Goal: Transaction & Acquisition: Book appointment/travel/reservation

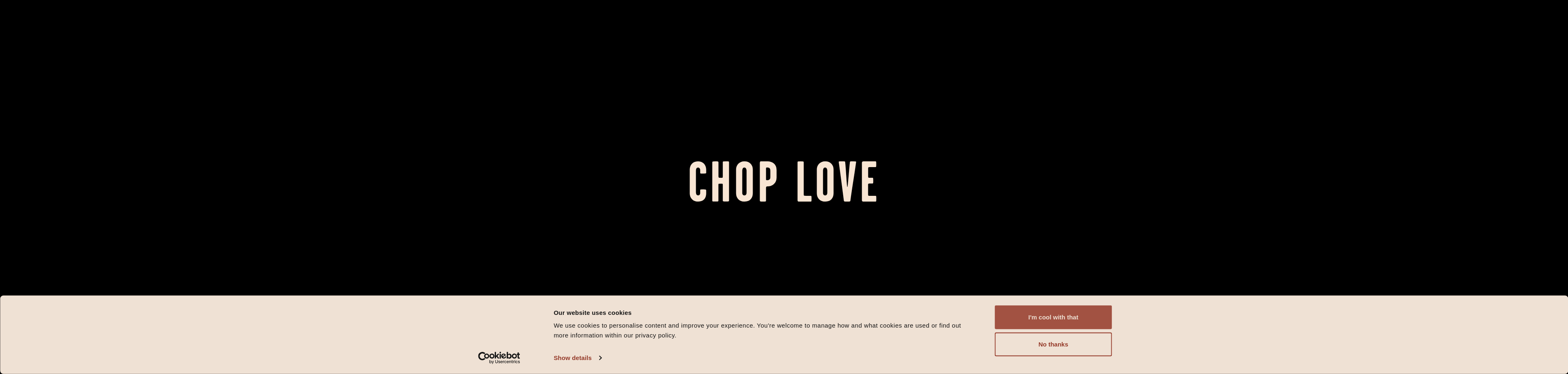
click at [1057, 314] on button "I'm cool with that" at bounding box center [1053, 317] width 117 height 24
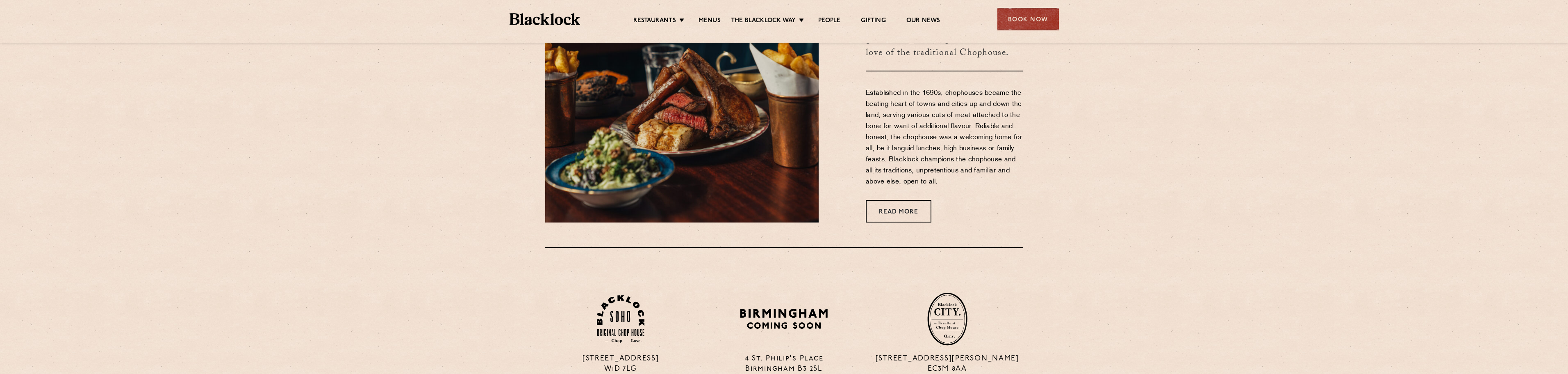
scroll to position [657, 0]
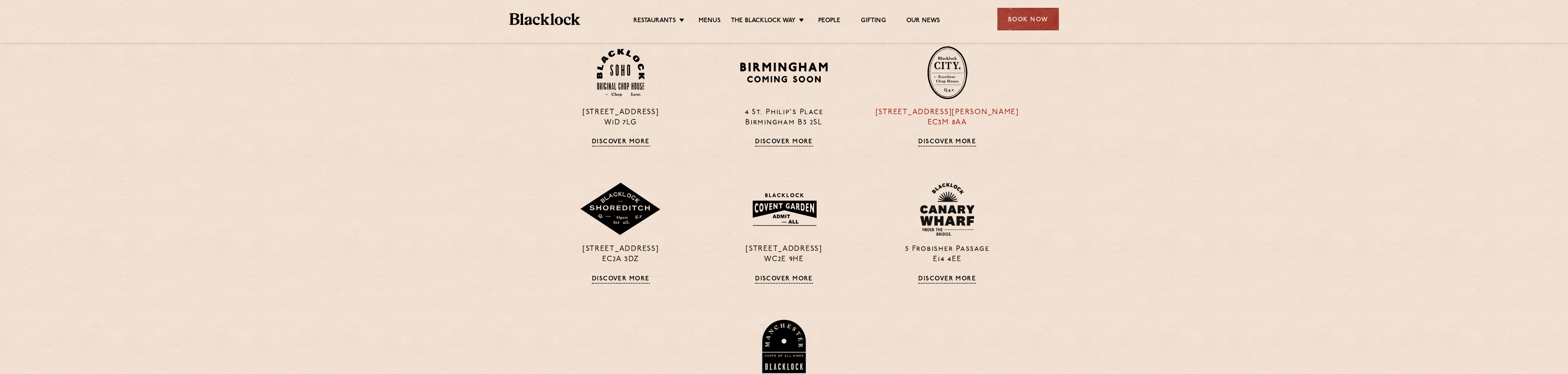
click at [948, 139] on link "Discover More" at bounding box center [947, 142] width 58 height 8
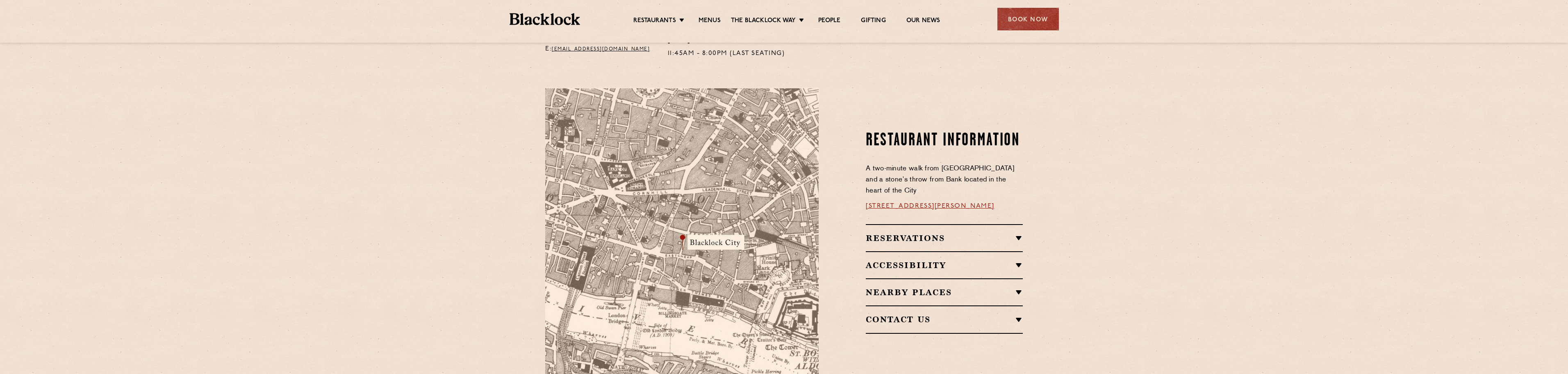
scroll to position [287, 0]
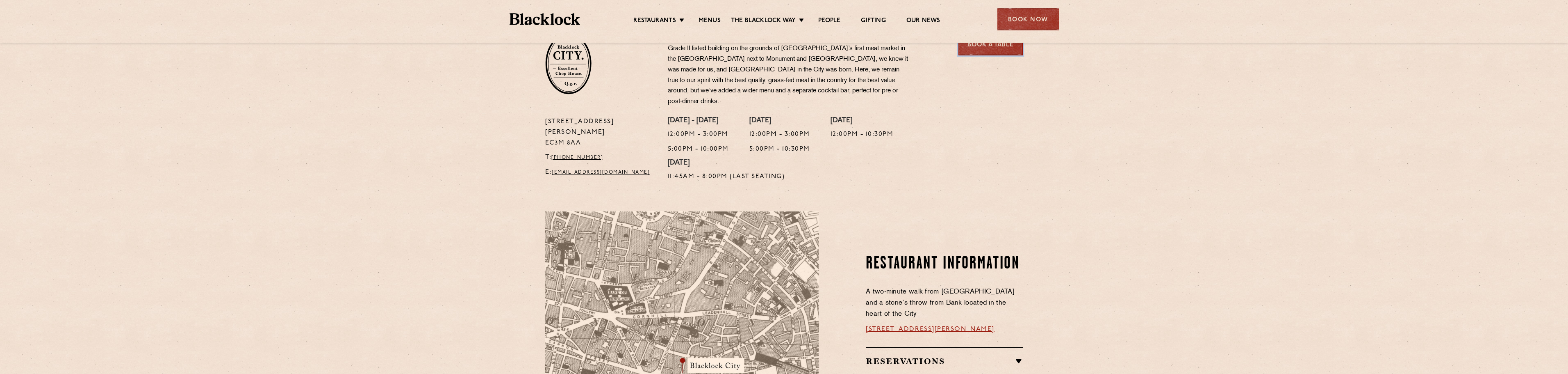
click at [998, 49] on link "Book a Table" at bounding box center [991, 44] width 65 height 23
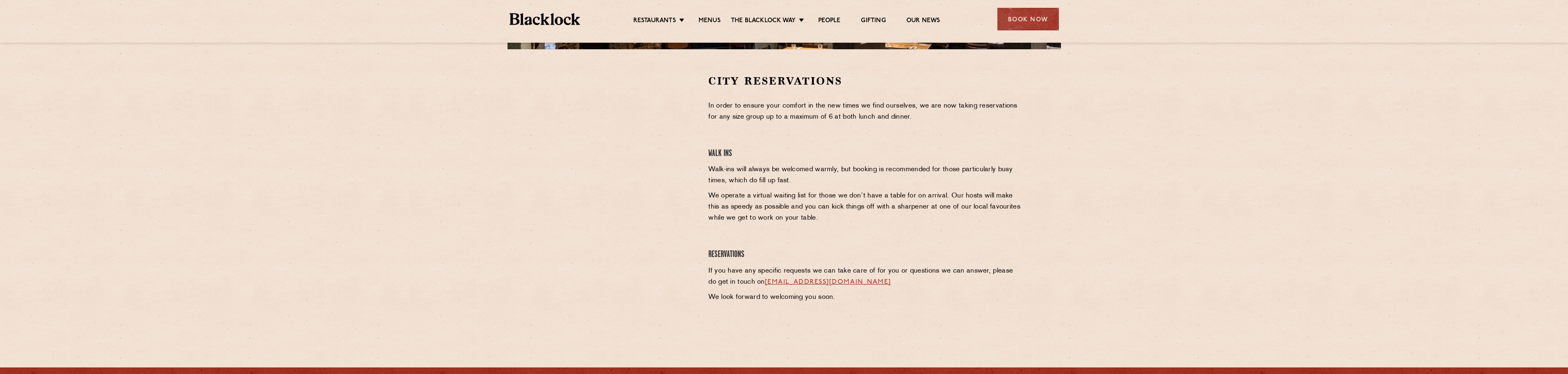
scroll to position [205, 0]
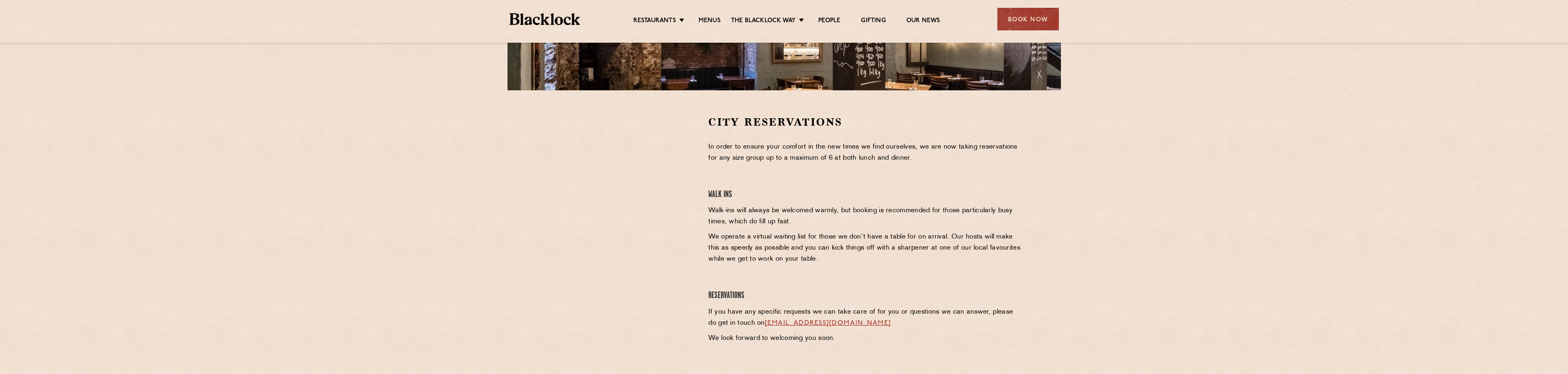
click at [739, 163] on p "In order to ensure your comfort in the new times we find ourselves, we are now …" at bounding box center [866, 152] width 315 height 22
click at [684, 131] on div at bounding box center [621, 177] width 151 height 124
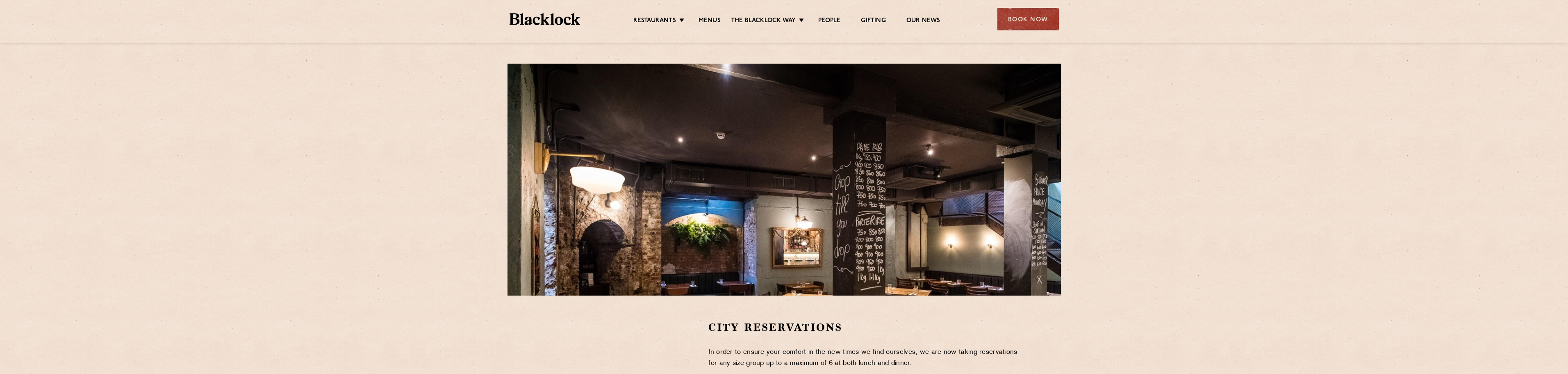
scroll to position [41, 0]
